Goal: Information Seeking & Learning: Learn about a topic

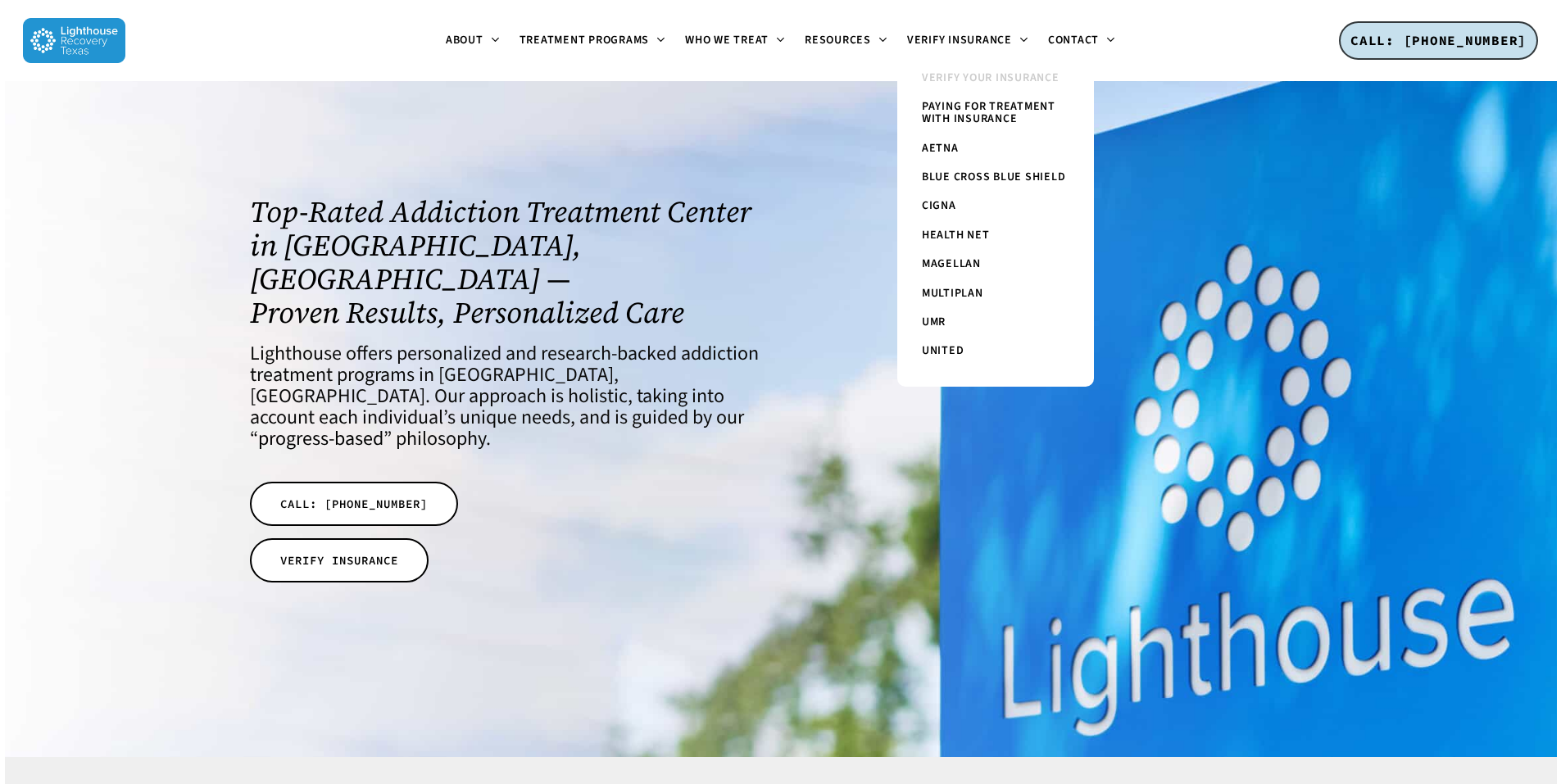
scroll to position [82, 0]
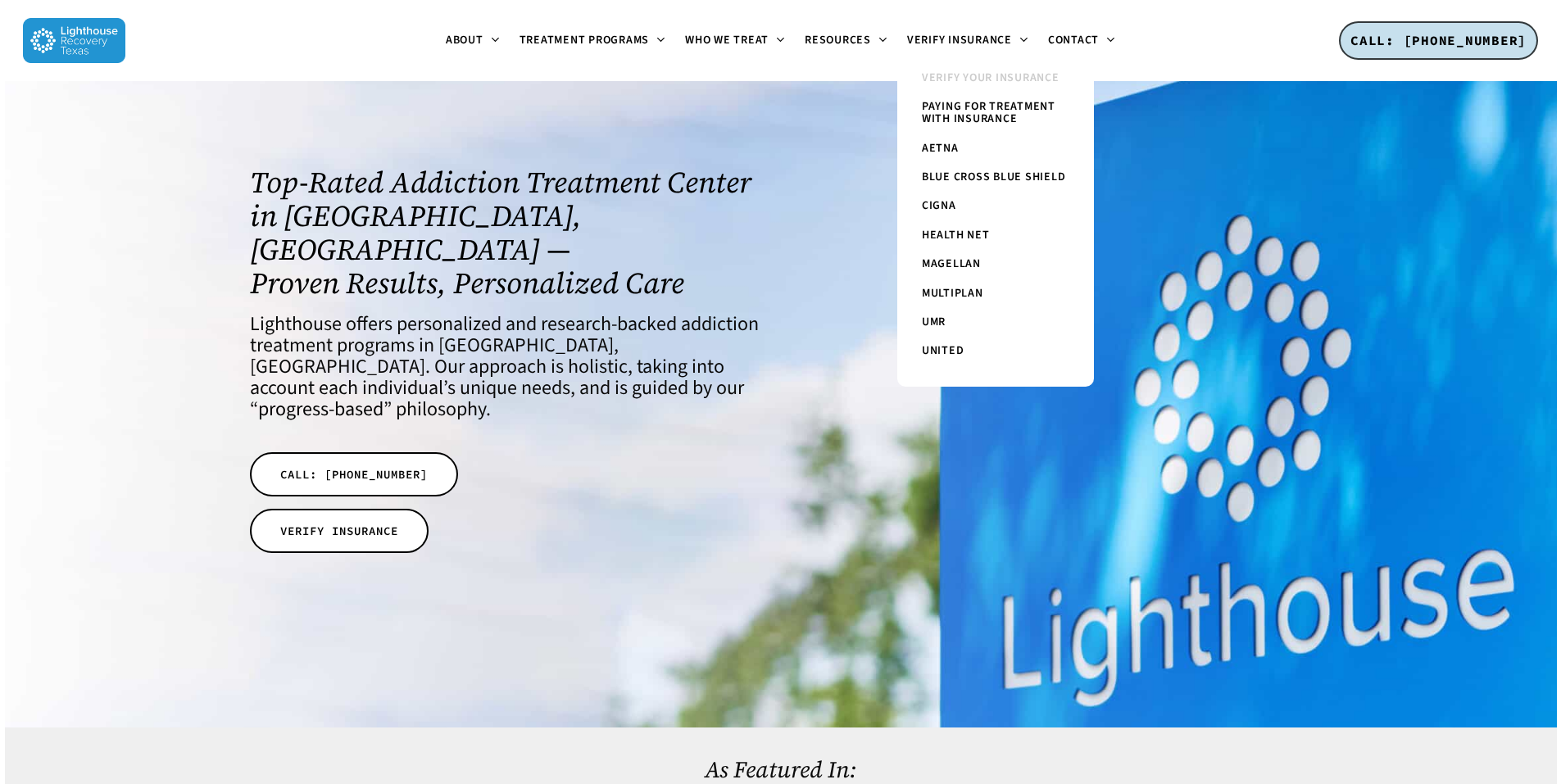
click at [973, 75] on span "Verify Your Insurance" at bounding box center [990, 78] width 137 height 16
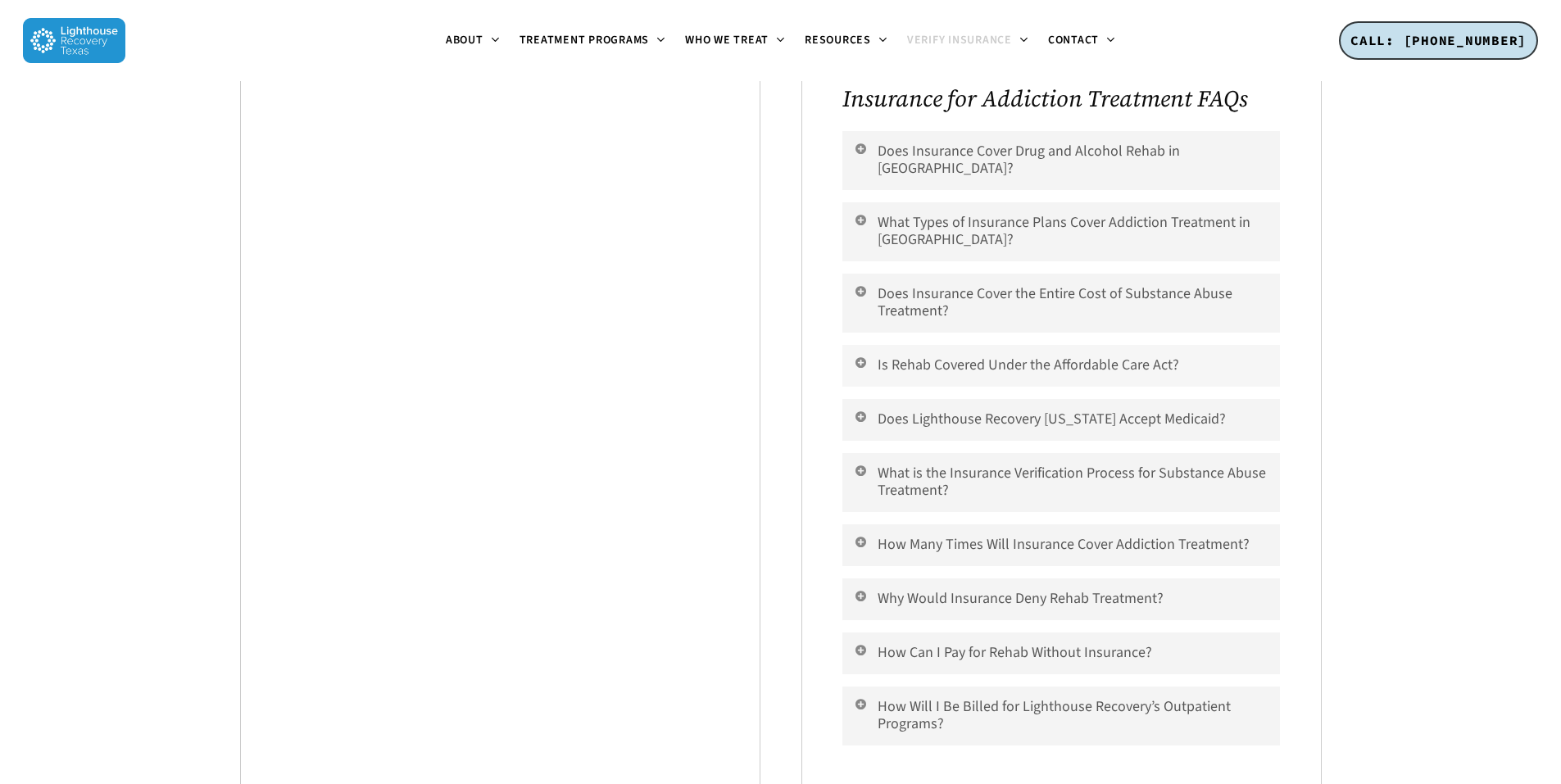
scroll to position [1310, 0]
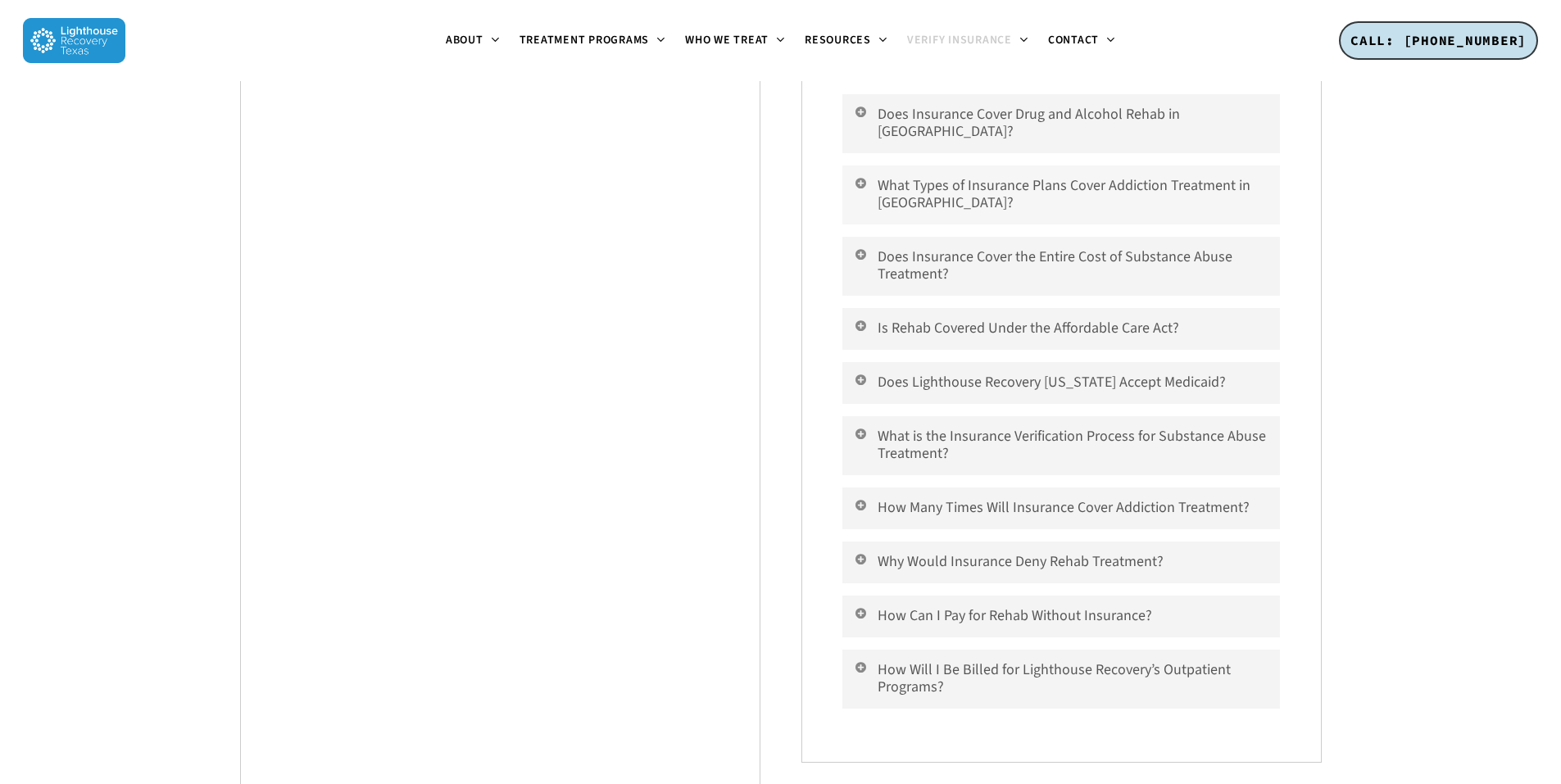
click at [1026, 185] on link "What Types of Insurance Plans Cover Addiction Treatment in Dallas?" at bounding box center [1061, 194] width 437 height 59
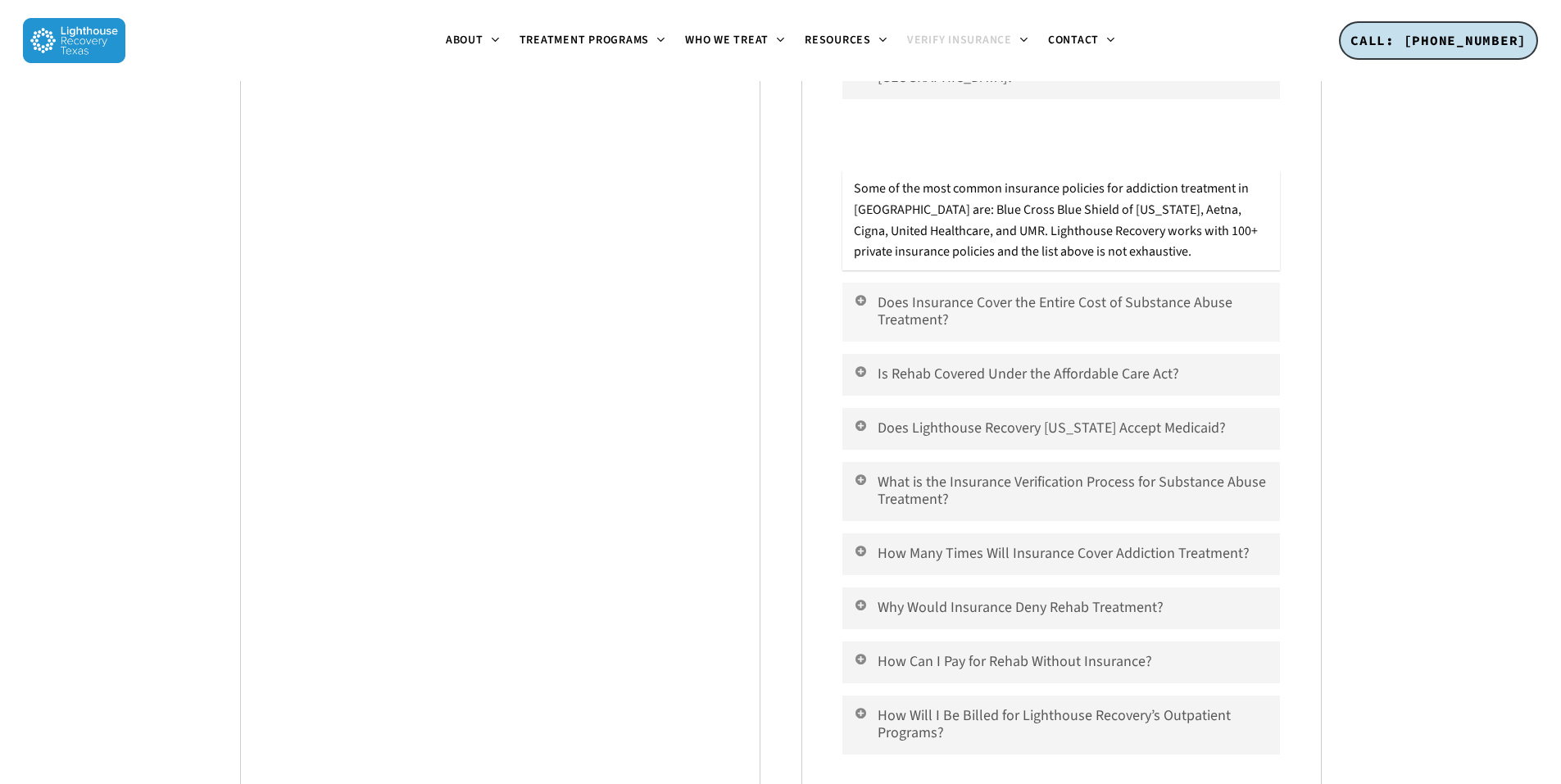
scroll to position [1392, 0]
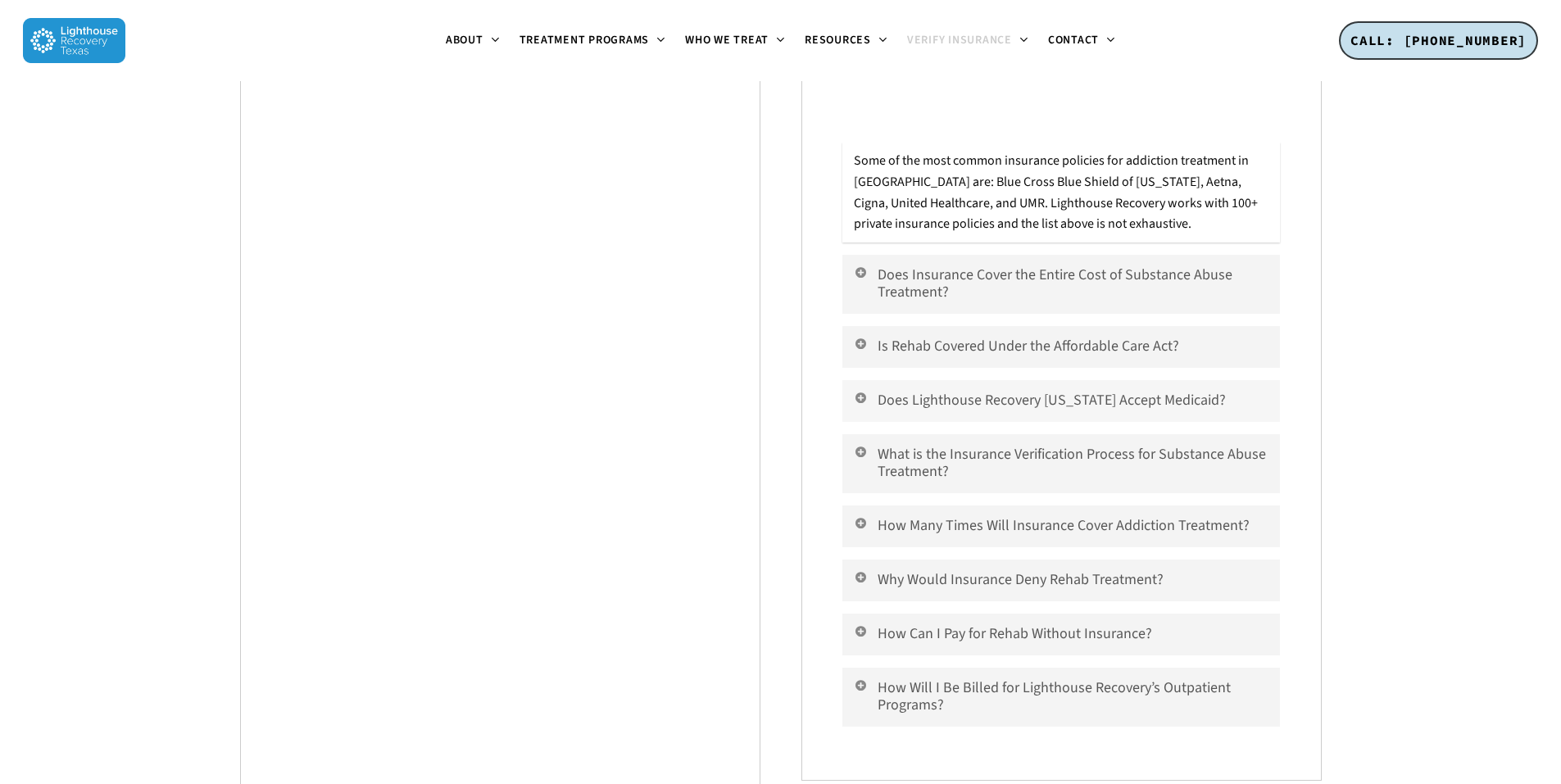
click at [1126, 380] on link "Does Lighthouse Recovery Texas Accept Medicaid?" at bounding box center [1061, 401] width 437 height 42
